Goal: Task Accomplishment & Management: Manage account settings

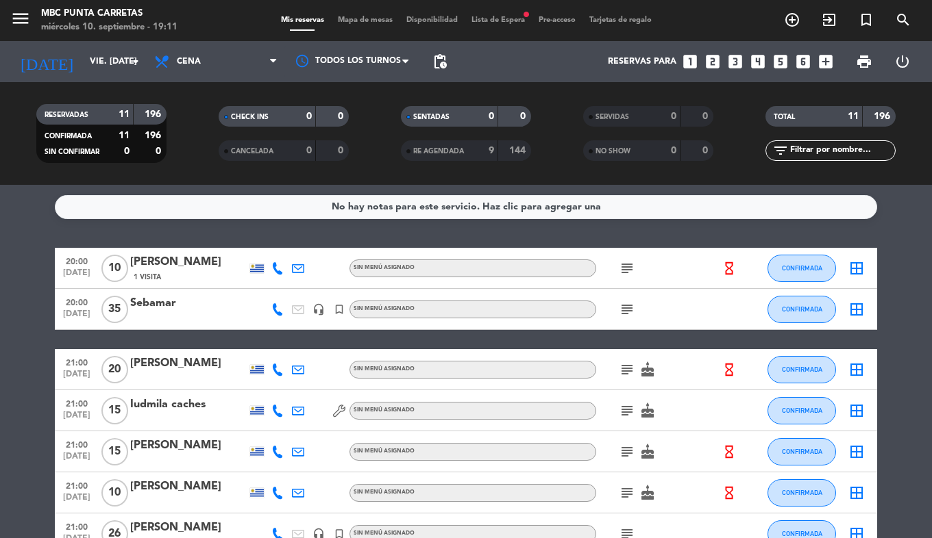
scroll to position [249, 0]
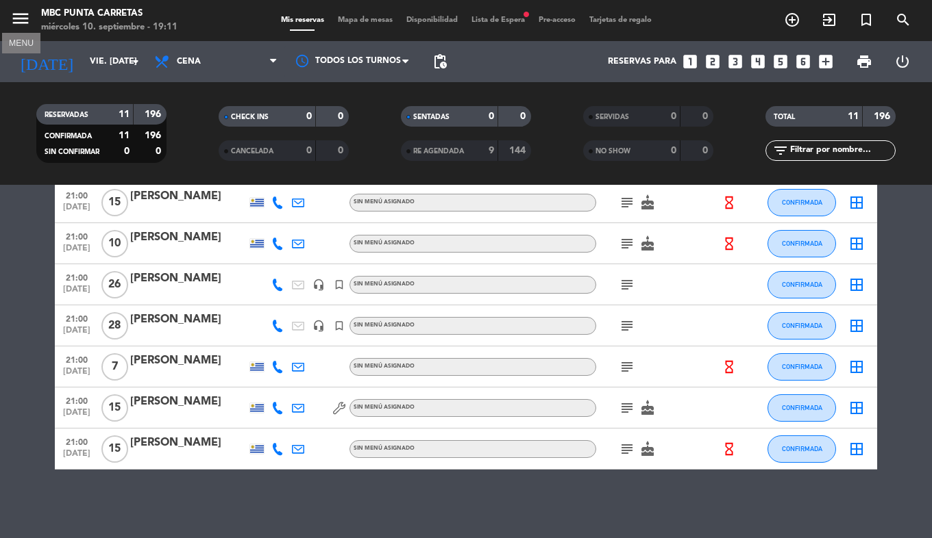
click at [29, 25] on icon "menu" at bounding box center [20, 18] width 21 height 21
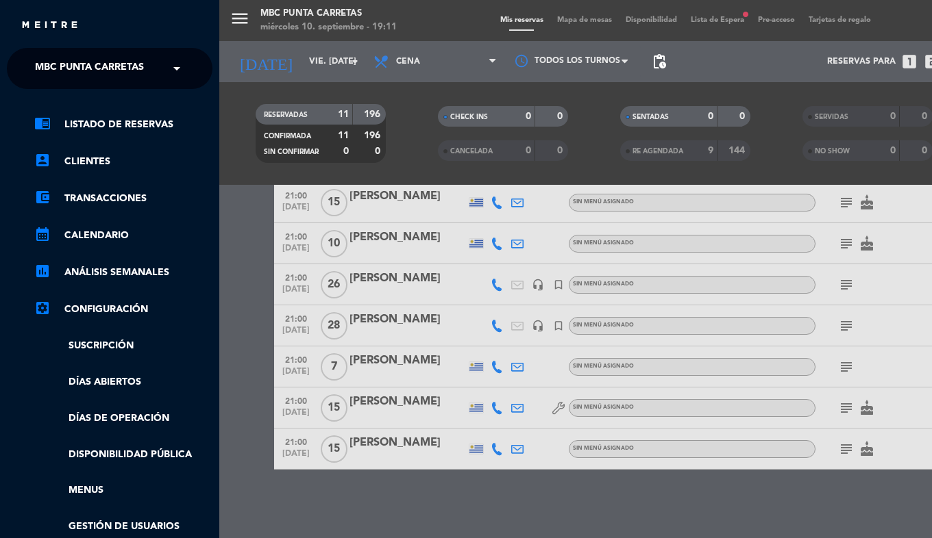
click at [63, 73] on span "MBC Punta Carretas" at bounding box center [89, 68] width 109 height 29
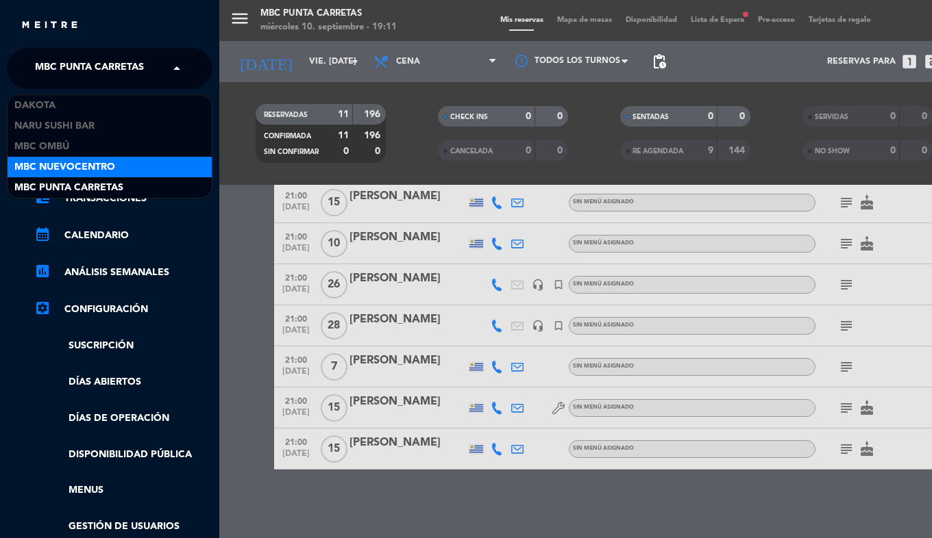
click at [69, 164] on span "MBC Nuevocentro" at bounding box center [64, 168] width 101 height 16
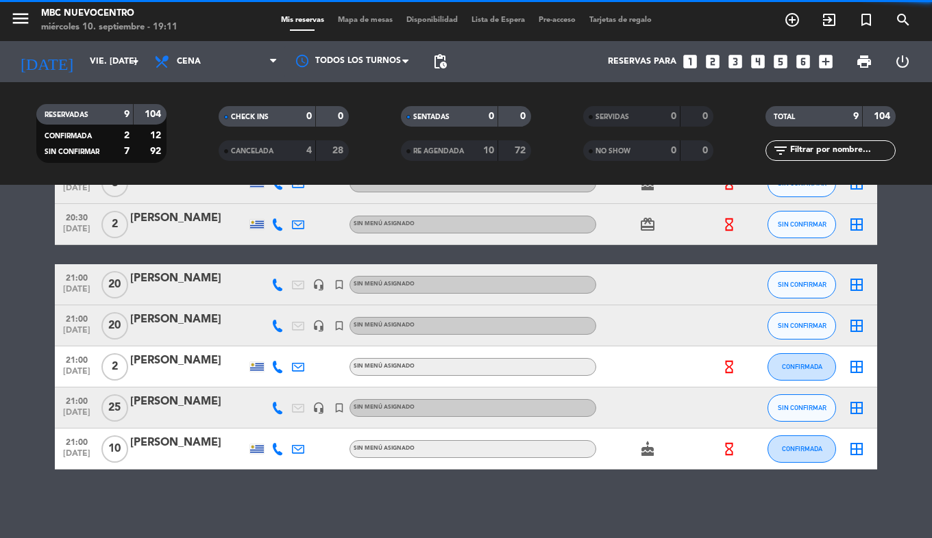
scroll to position [205, 0]
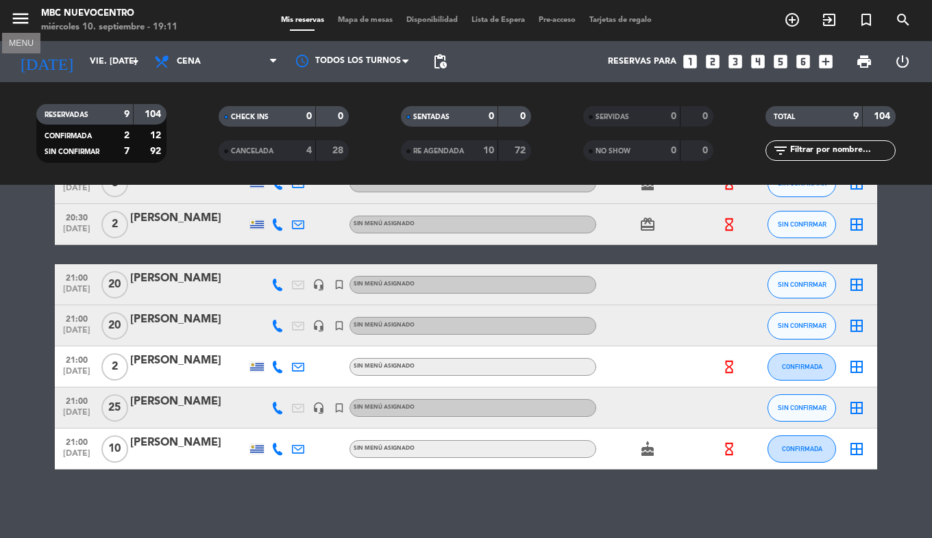
drag, startPoint x: 28, startPoint y: 17, endPoint x: 36, endPoint y: 29, distance: 13.9
click at [28, 17] on icon "menu" at bounding box center [20, 18] width 21 height 21
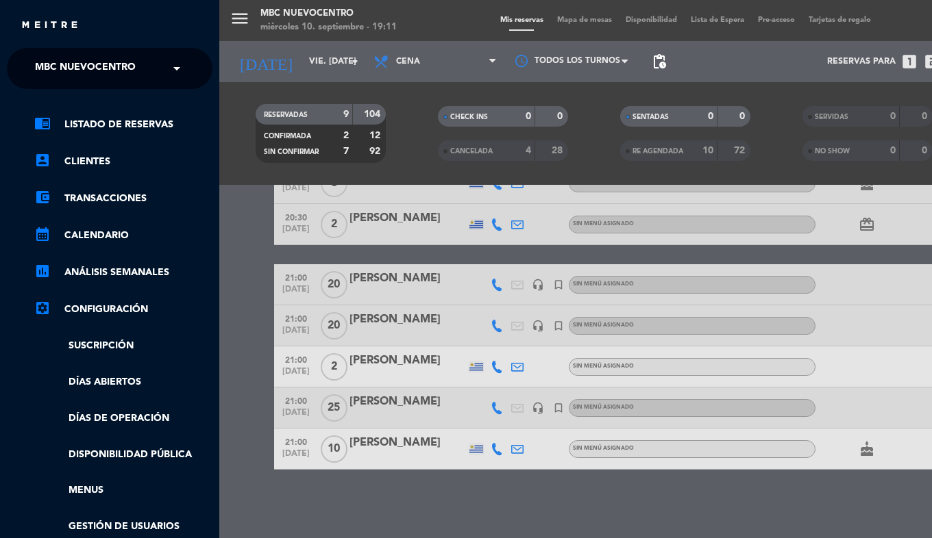
click at [62, 79] on span "MBC Nuevocentro" at bounding box center [85, 68] width 101 height 29
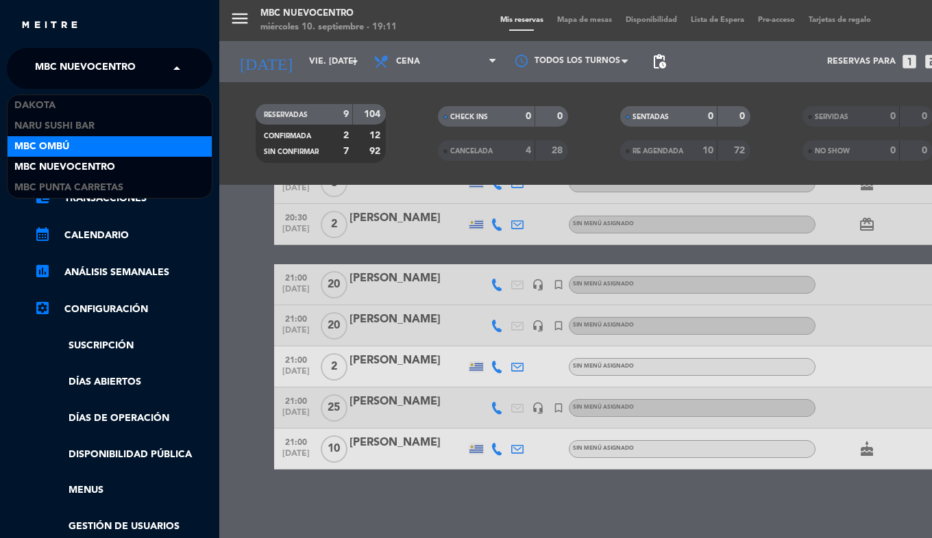
click at [99, 147] on div "MBC Ombú" at bounding box center [110, 146] width 204 height 21
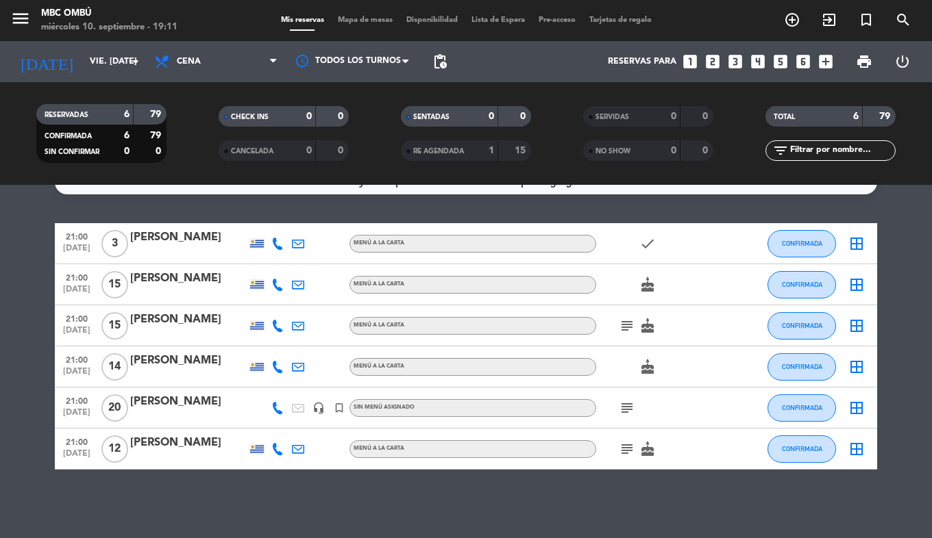
scroll to position [0, 0]
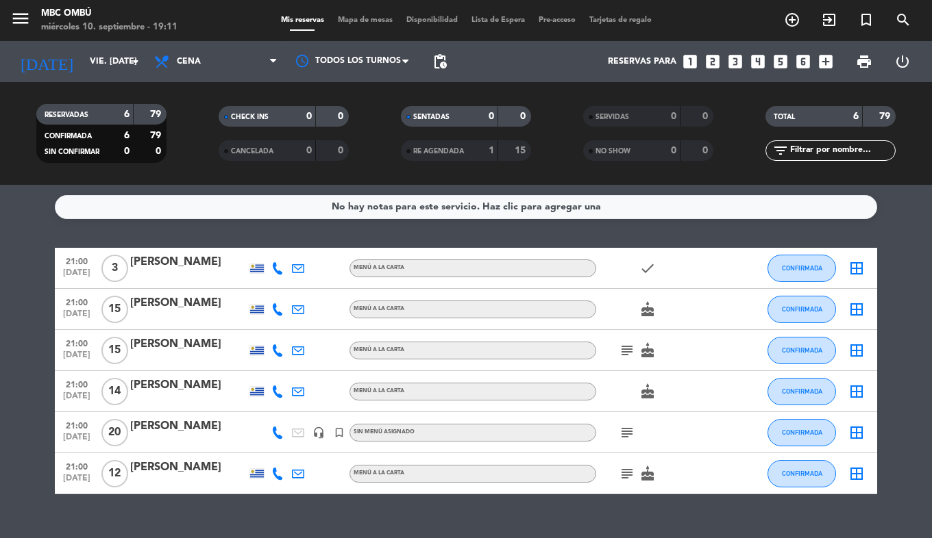
click at [58, 49] on div "[DATE] vie. [DATE] arrow_drop_down" at bounding box center [78, 62] width 137 height 30
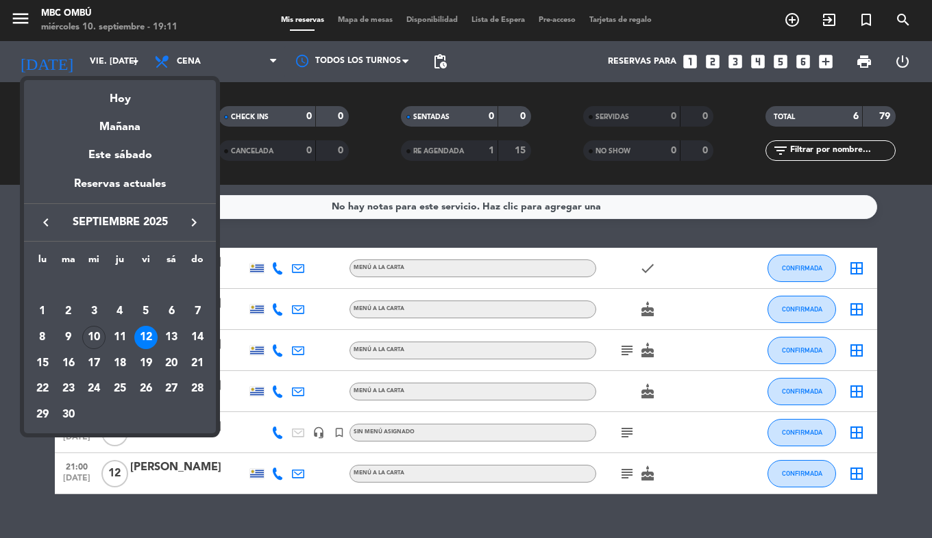
click at [179, 339] on div "13" at bounding box center [171, 337] width 23 height 23
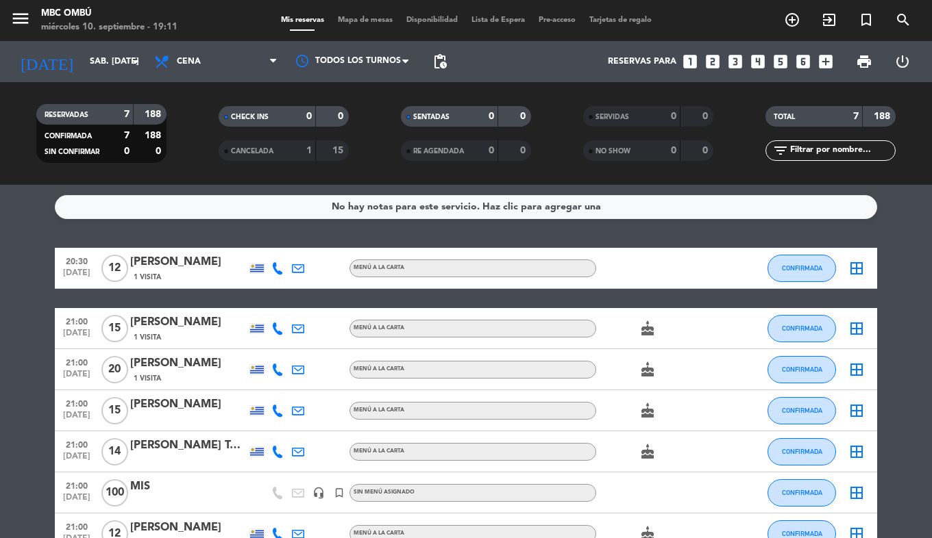
click at [83, 70] on input "sáb. [DATE]" at bounding box center [141, 61] width 116 height 23
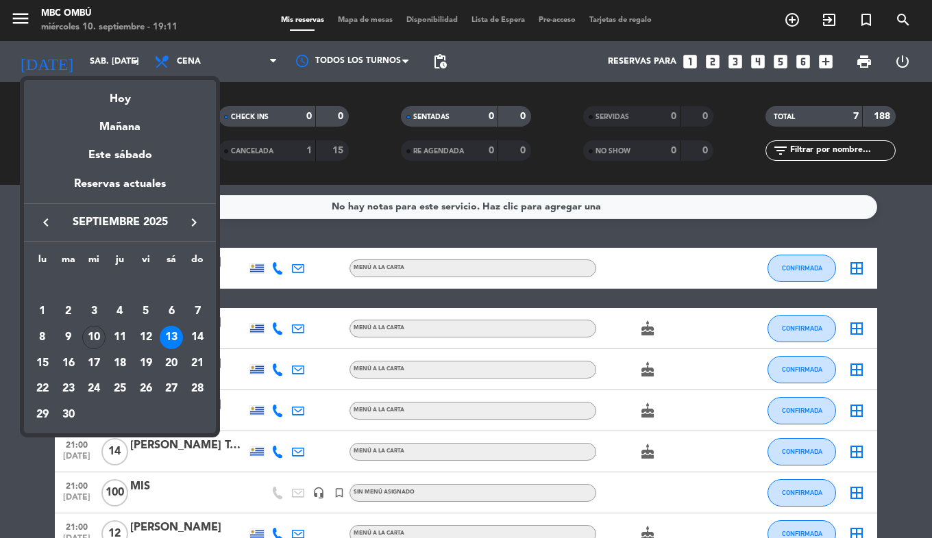
click at [169, 360] on div "20" at bounding box center [171, 363] width 23 height 23
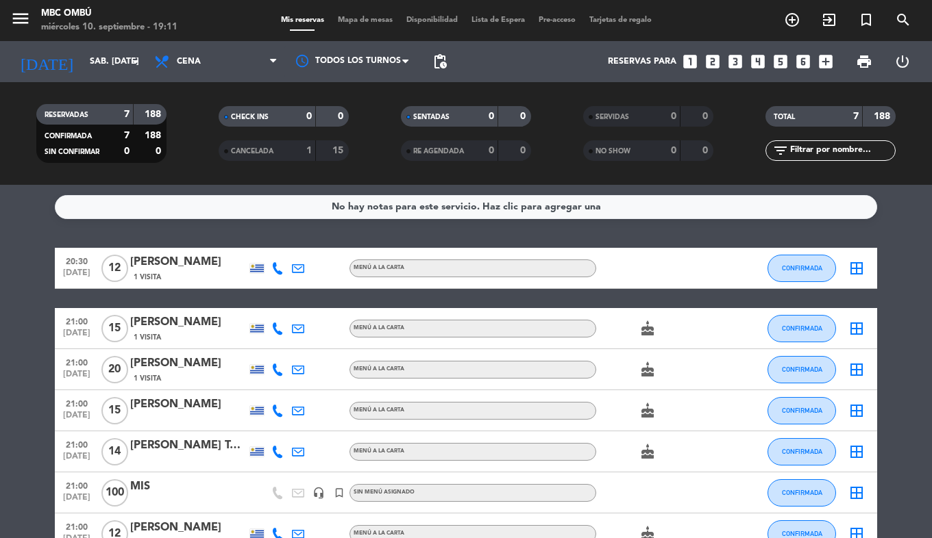
type input "sáb. [DATE]"
